Goal: Task Accomplishment & Management: Use online tool/utility

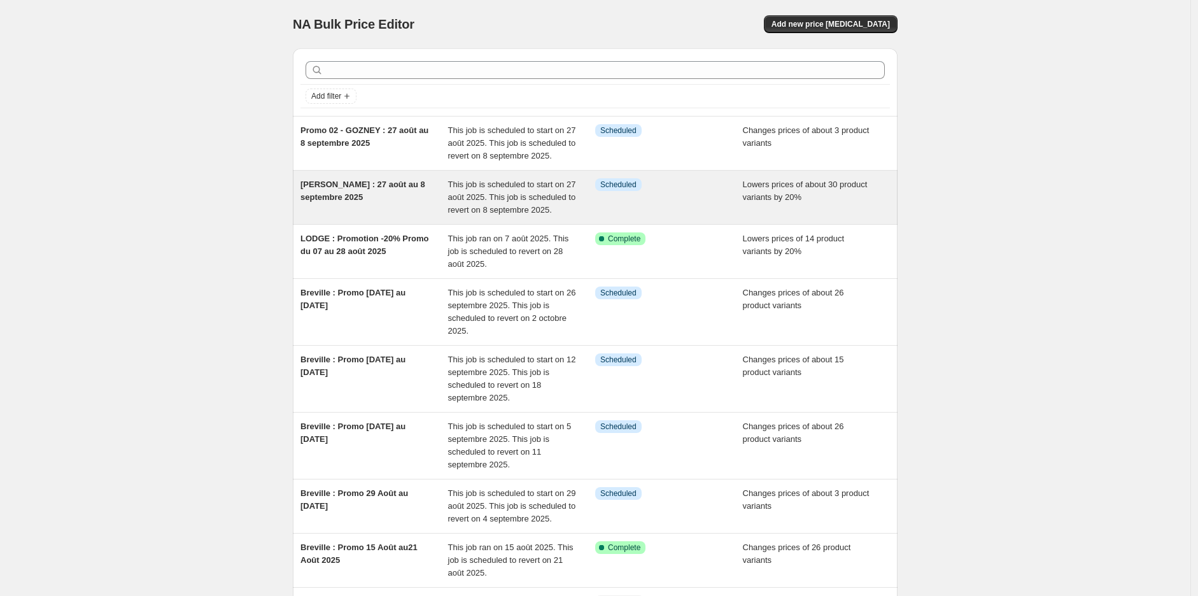
click at [338, 190] on span "[PERSON_NAME] : 27 août au 8 septembre 2025" at bounding box center [362, 190] width 125 height 22
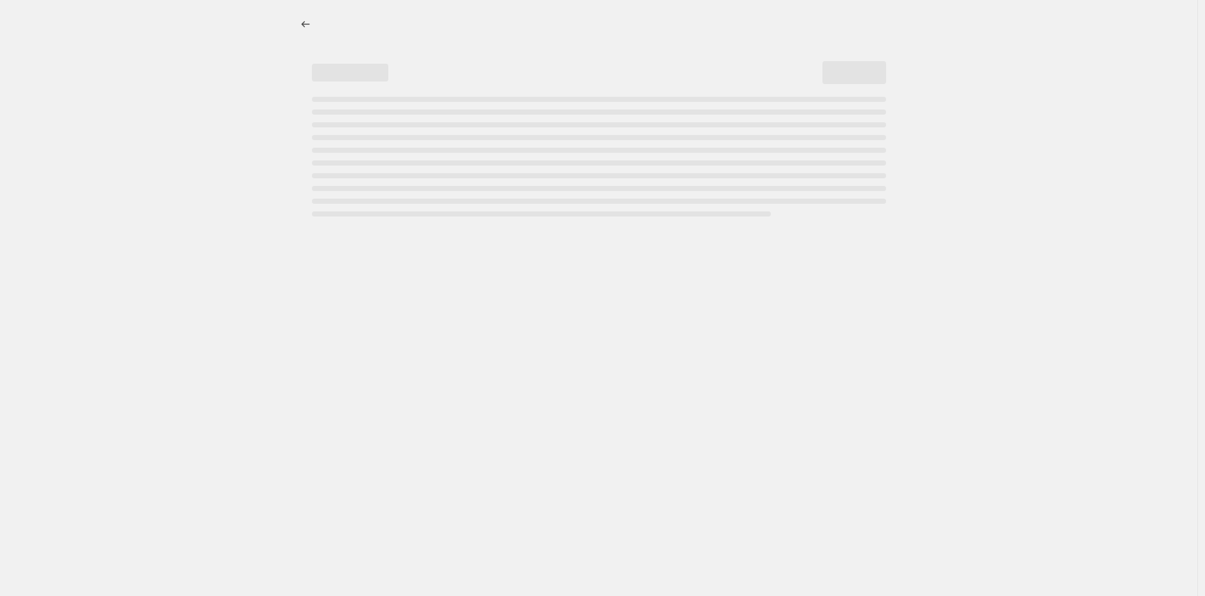
select select "percentage"
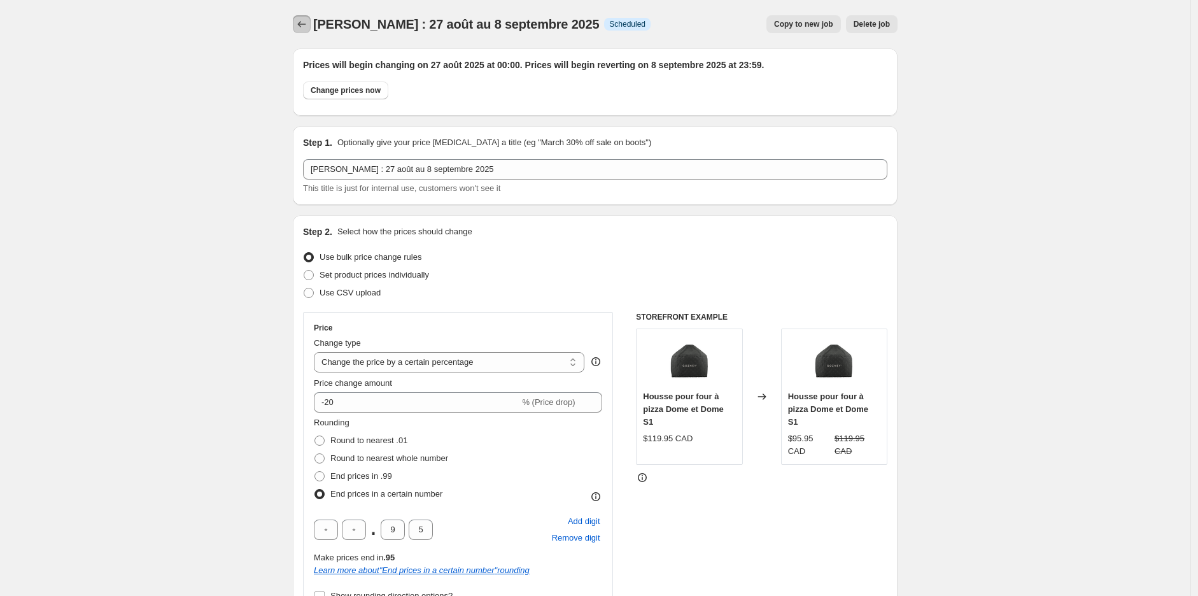
click at [306, 25] on icon "Price change jobs" at bounding box center [301, 24] width 13 height 13
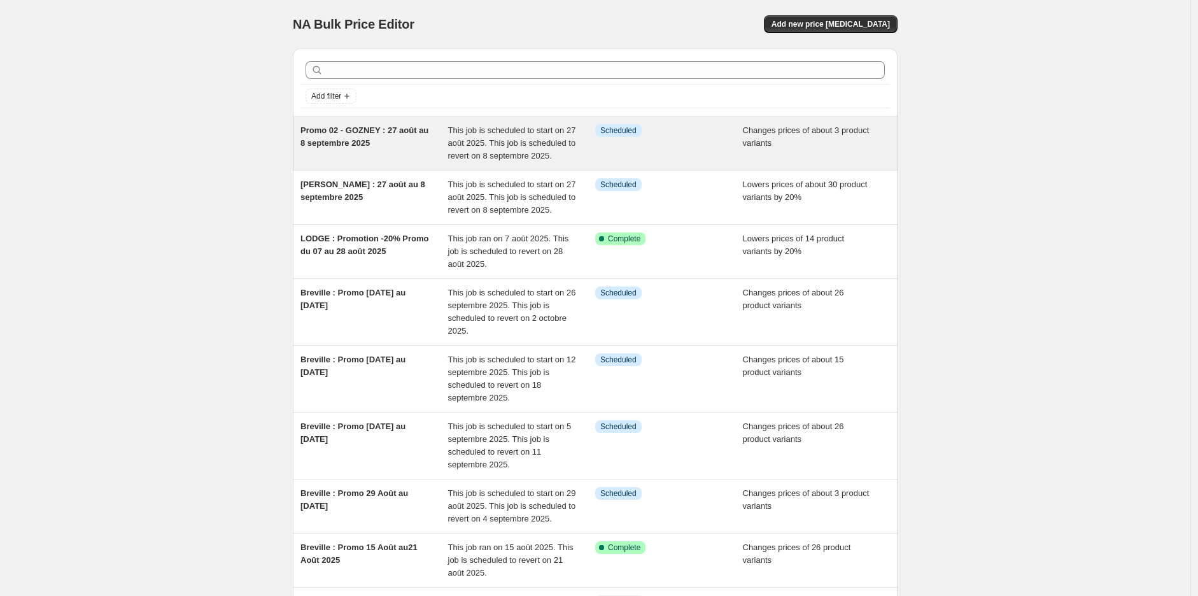
click at [367, 139] on span "Promo 02 - GOZNEY : 27 août au 8 septembre 2025" at bounding box center [364, 136] width 128 height 22
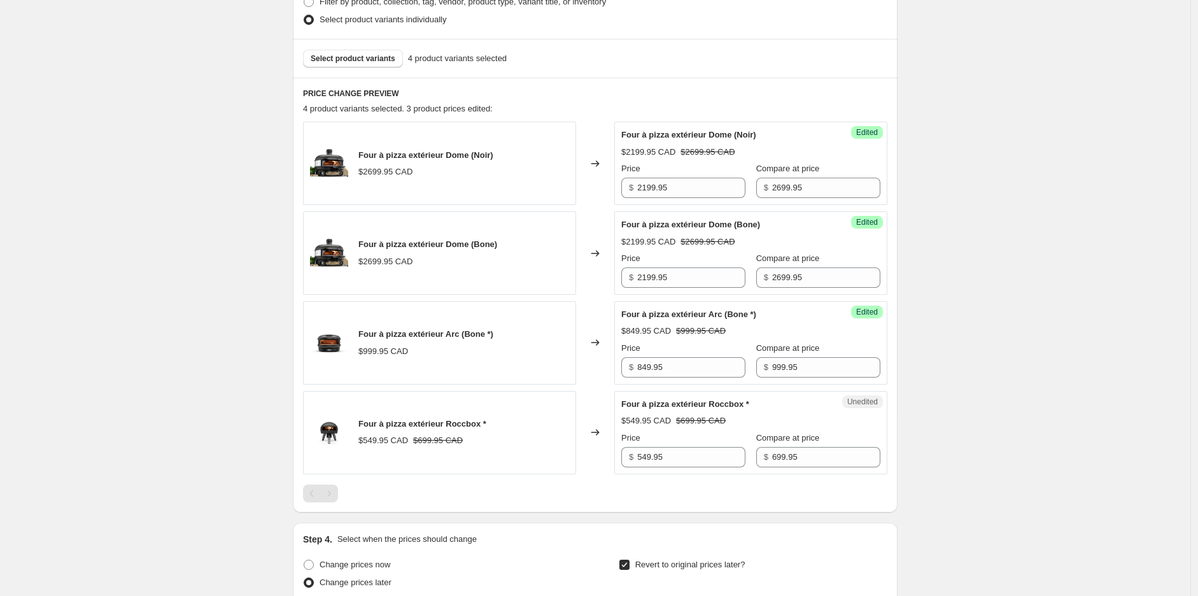
scroll to position [424, 0]
drag, startPoint x: 264, startPoint y: 342, endPoint x: 204, endPoint y: 241, distance: 117.0
click at [262, 336] on div "Promo 02 - GOZNEY : 27 août au 8 septembre 2025. This page is ready Promo 02 - …" at bounding box center [595, 261] width 1190 height 1371
click at [378, 60] on span "Select product variants" at bounding box center [353, 58] width 85 height 10
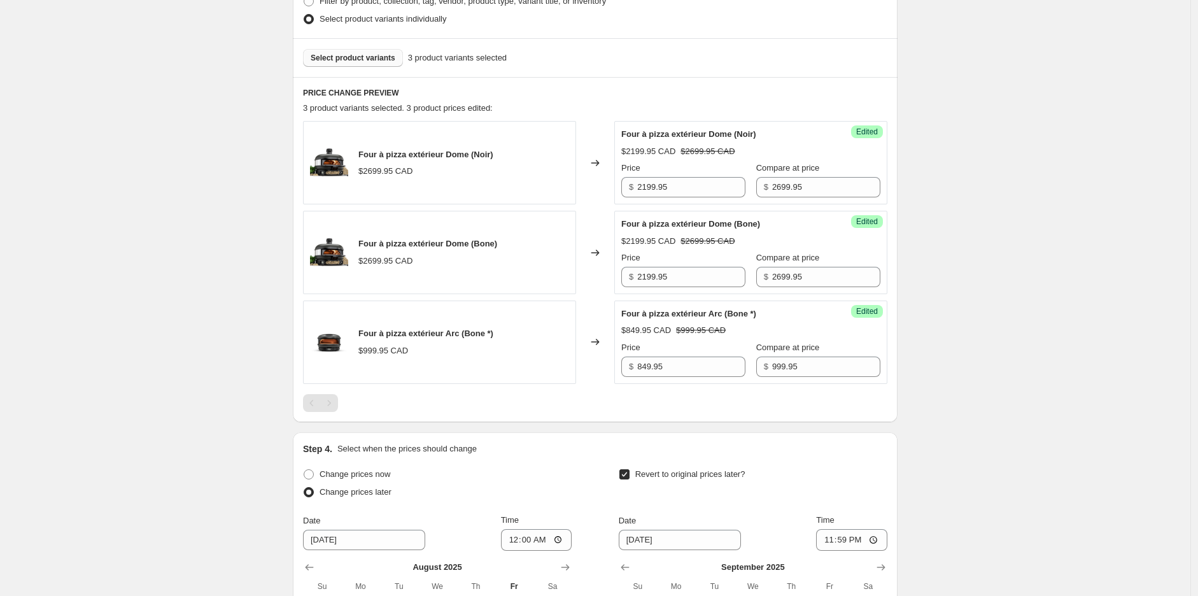
click at [187, 216] on div "Promo 02 - GOZNEY : 27 août au 8 septembre 2025. This page is ready Promo 02 - …" at bounding box center [595, 216] width 1190 height 1281
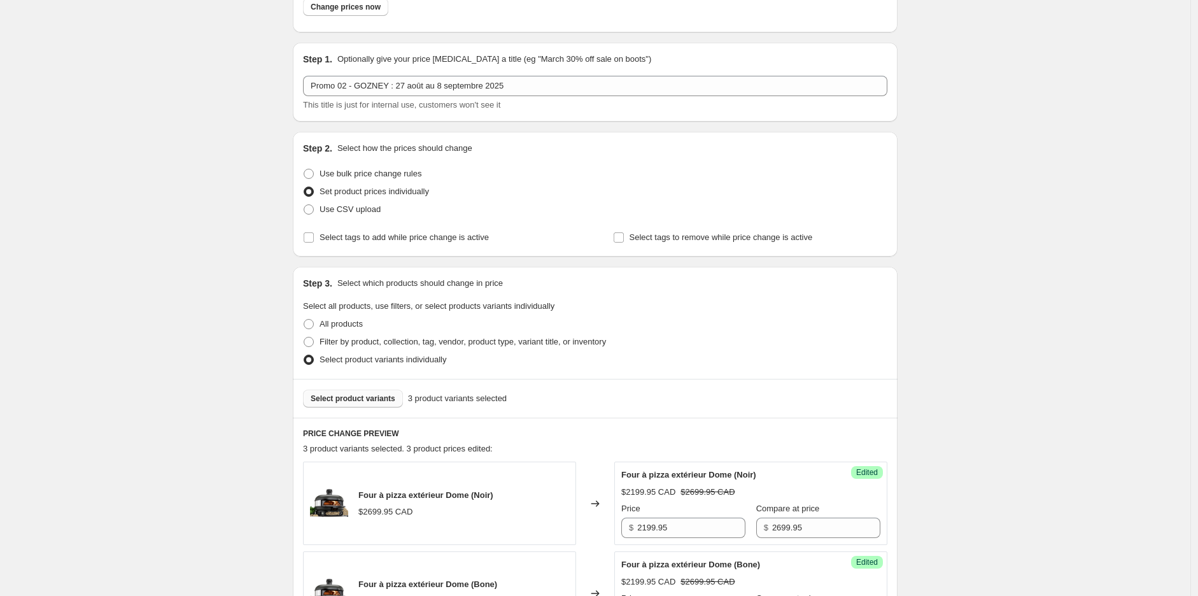
scroll to position [0, 0]
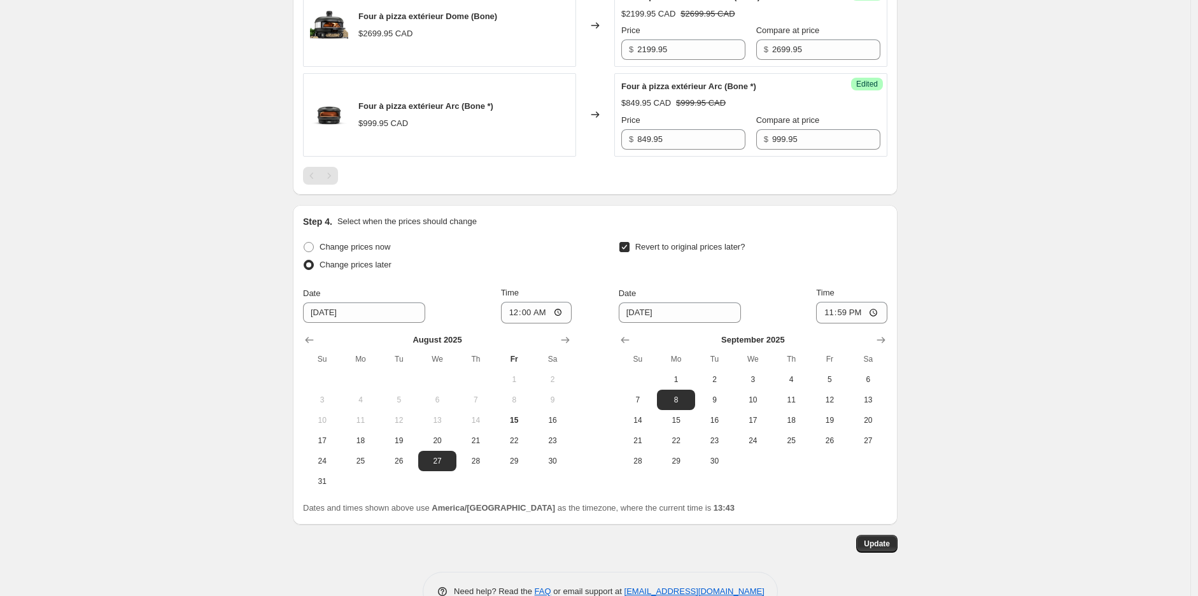
scroll to position [685, 0]
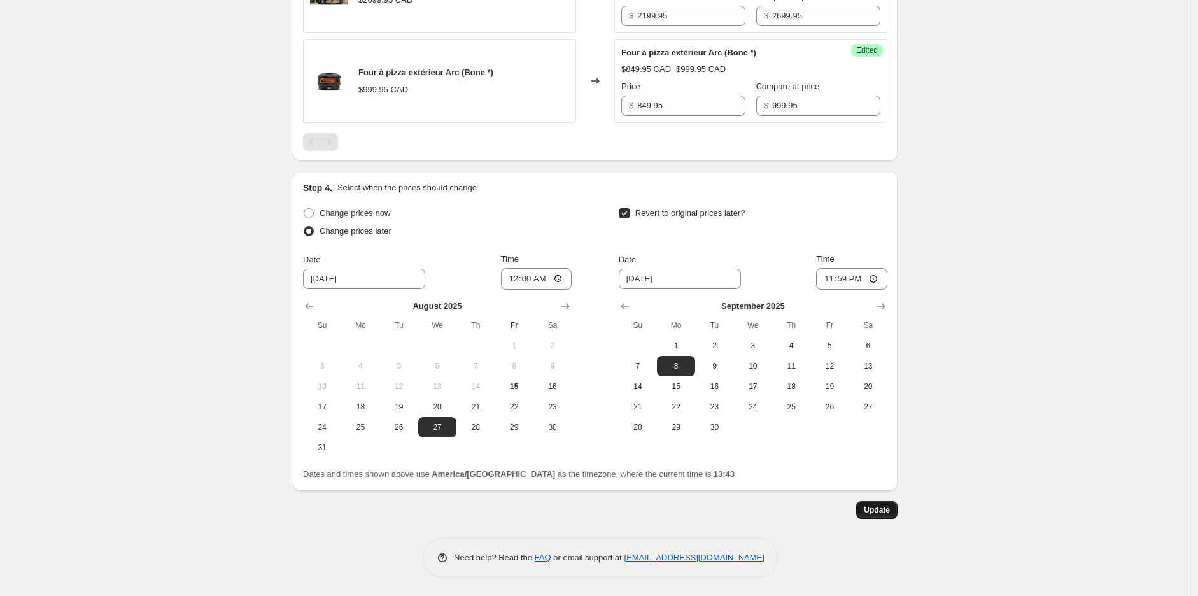
click at [885, 510] on span "Update" at bounding box center [877, 510] width 26 height 10
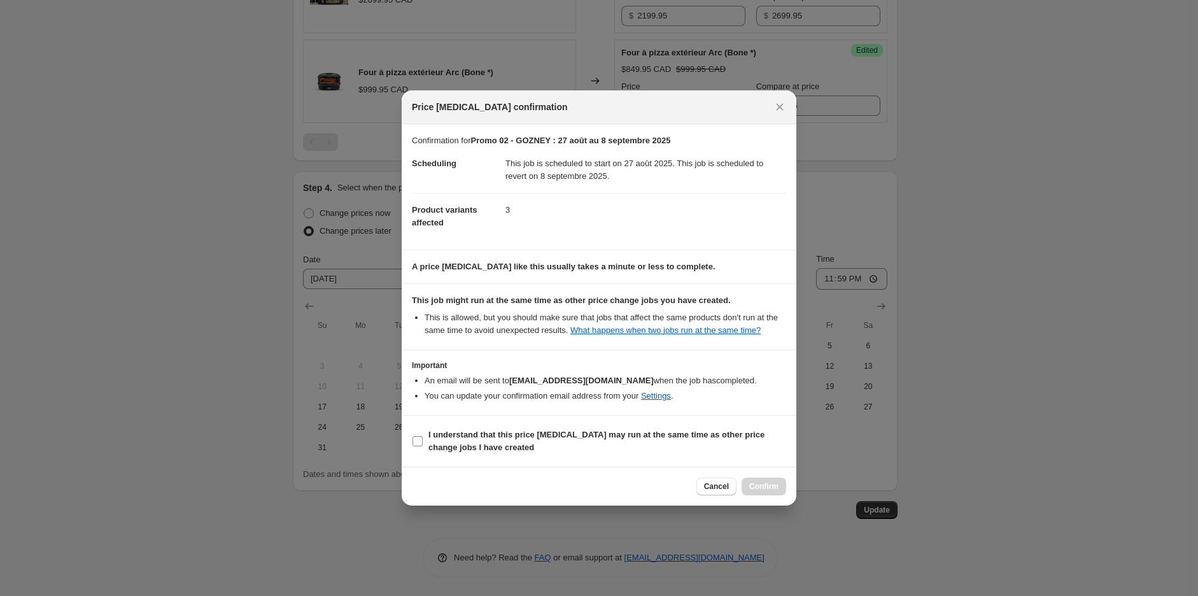
click at [419, 442] on input "I understand that this price [MEDICAL_DATA] may run at the same time as other p…" at bounding box center [417, 441] width 10 height 10
checkbox input "true"
click at [761, 491] on span "Confirm" at bounding box center [763, 486] width 29 height 10
